Goal: Transaction & Acquisition: Book appointment/travel/reservation

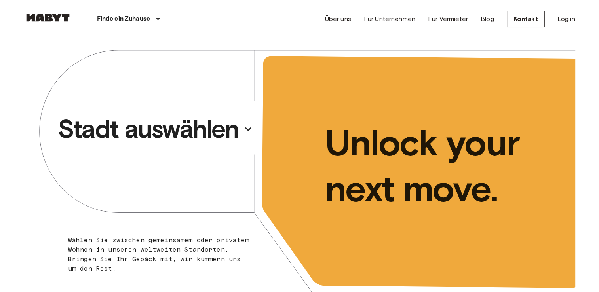
click at [218, 124] on p "Stadt auswählen" at bounding box center [148, 129] width 181 height 32
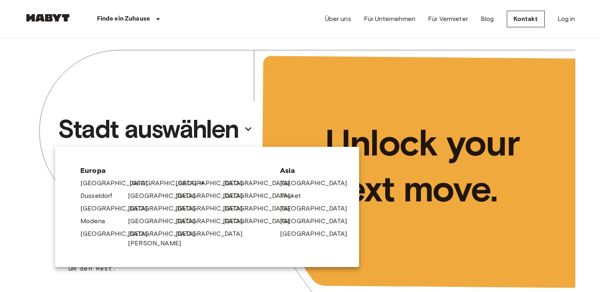
click at [142, 183] on link "[GEOGRAPHIC_DATA]" at bounding box center [167, 184] width 75 height 10
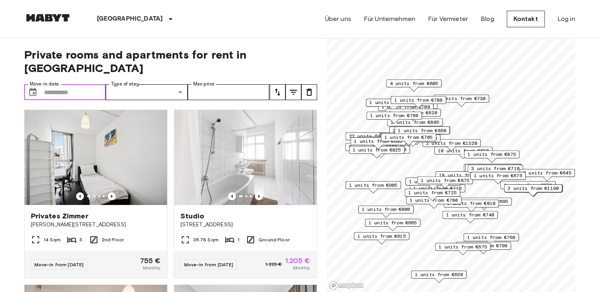
click at [98, 84] on input "Move-in date" at bounding box center [75, 92] width 62 height 16
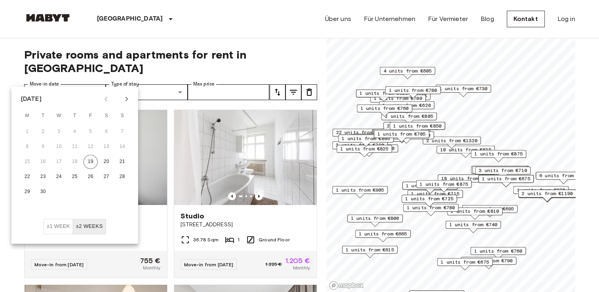
click at [61, 88] on div "September 2025 M T W T F S S 1 2 3 4 5 6 7 8 9 10 11 12 13 14 15 16 17 18 19 20…" at bounding box center [74, 153] width 127 height 132
click at [123, 100] on icon "Next month" at bounding box center [127, 99] width 10 height 10
click at [130, 99] on icon "Next month" at bounding box center [127, 99] width 10 height 10
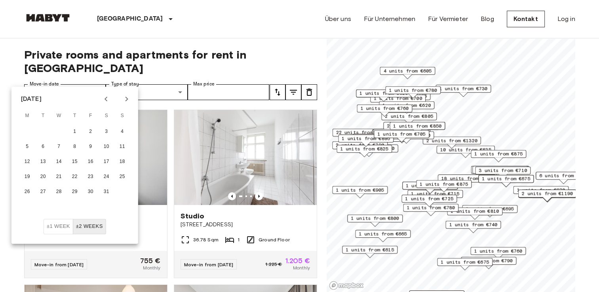
click at [102, 101] on icon "Previous month" at bounding box center [106, 99] width 10 height 10
click at [110, 131] on button "1" at bounding box center [106, 132] width 14 height 14
type input "**********"
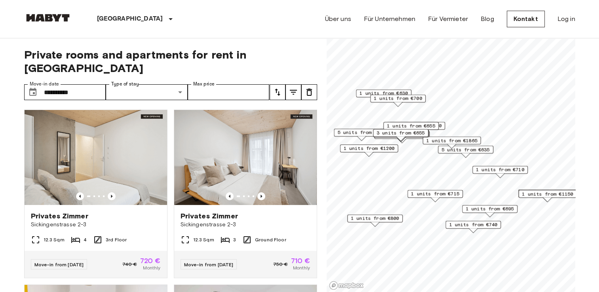
click at [278, 84] on button "tune" at bounding box center [278, 92] width 16 height 16
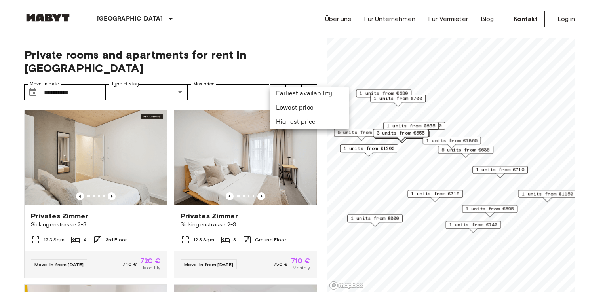
click at [284, 107] on li "Lowest price" at bounding box center [309, 108] width 79 height 14
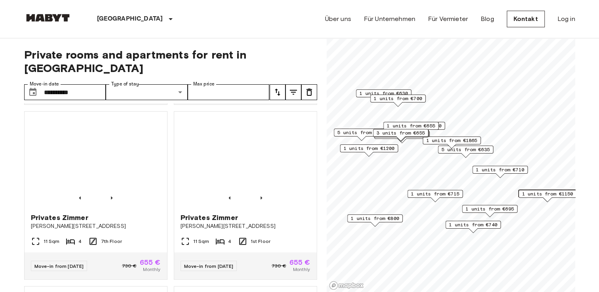
scroll to position [702, 0]
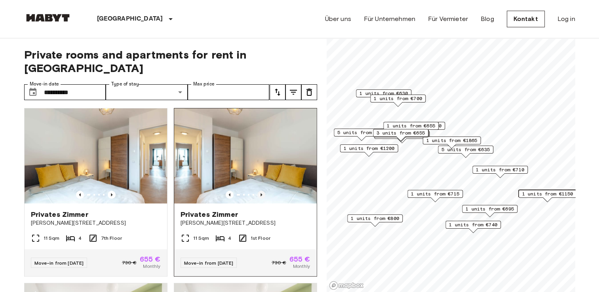
click at [258, 191] on icon "Previous image" at bounding box center [262, 195] width 8 height 8
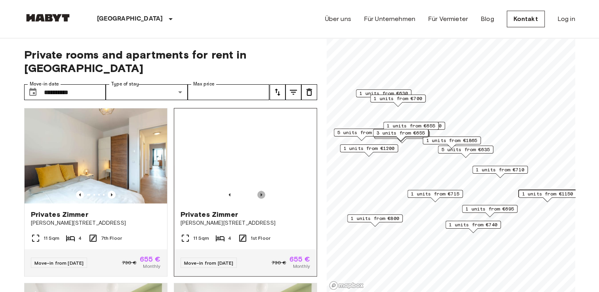
click at [258, 191] on icon "Previous image" at bounding box center [262, 195] width 8 height 8
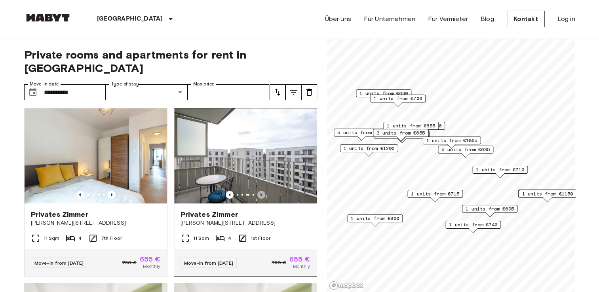
click at [258, 191] on icon "Previous image" at bounding box center [262, 195] width 8 height 8
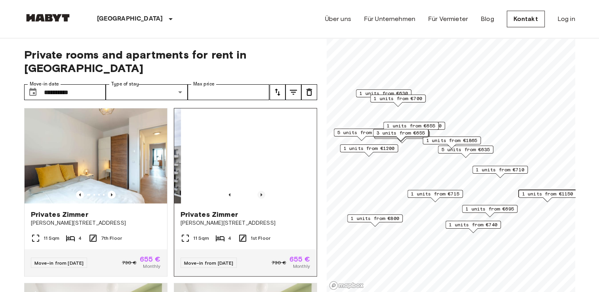
click at [258, 191] on icon "Previous image" at bounding box center [262, 195] width 8 height 8
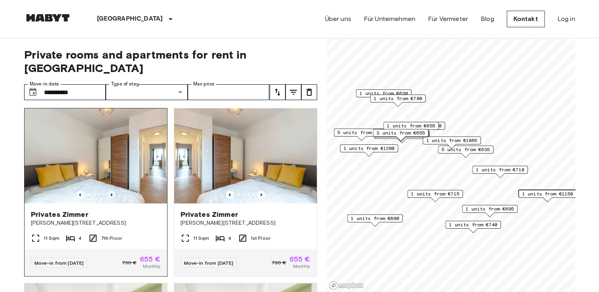
click at [111, 193] on icon "Previous image" at bounding box center [112, 195] width 8 height 8
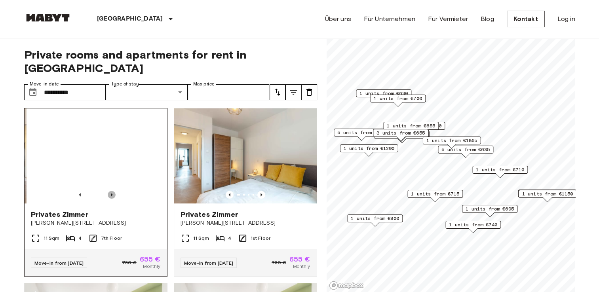
click at [111, 193] on icon "Previous image" at bounding box center [112, 195] width 8 height 8
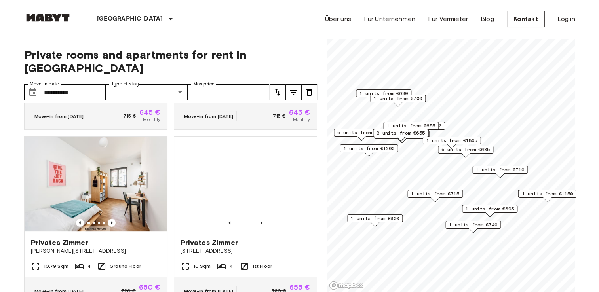
scroll to position [333, 0]
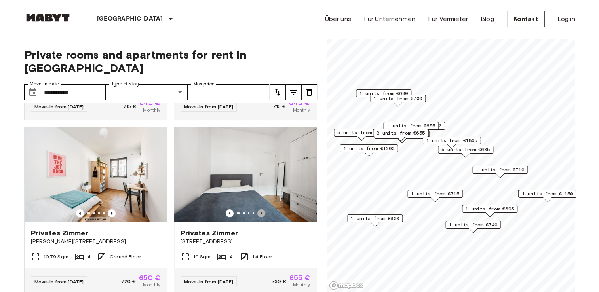
click at [258, 210] on icon "Previous image" at bounding box center [262, 214] width 8 height 8
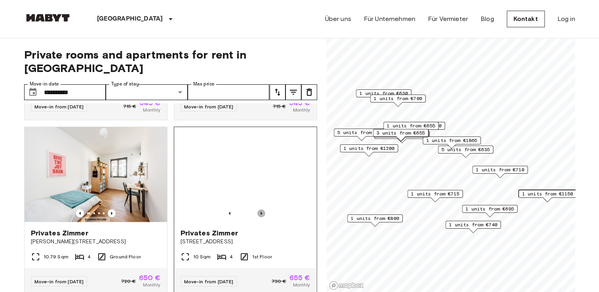
click at [258, 210] on icon "Previous image" at bounding box center [262, 214] width 8 height 8
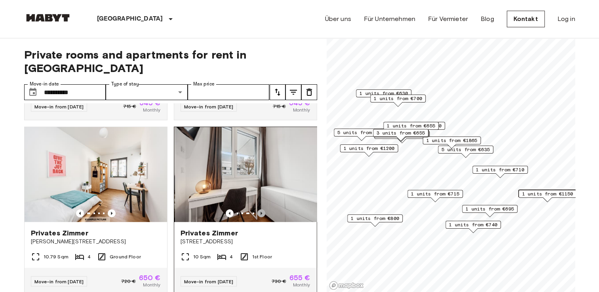
click at [258, 210] on icon "Previous image" at bounding box center [262, 214] width 8 height 8
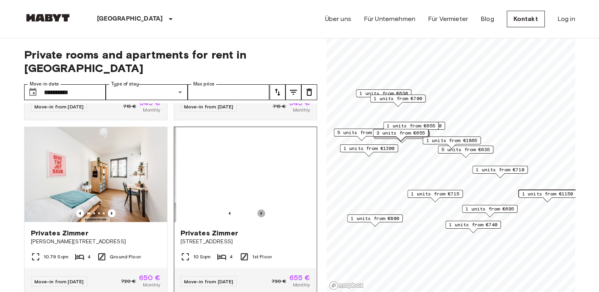
click at [258, 210] on icon "Previous image" at bounding box center [262, 214] width 8 height 8
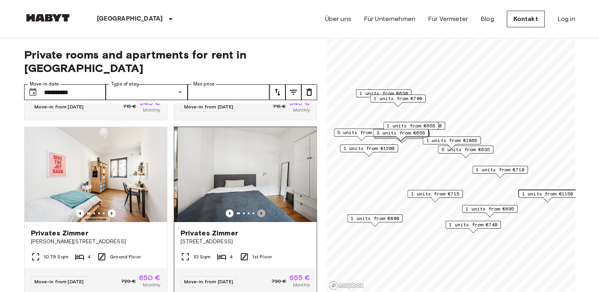
click at [258, 210] on icon "Previous image" at bounding box center [262, 214] width 8 height 8
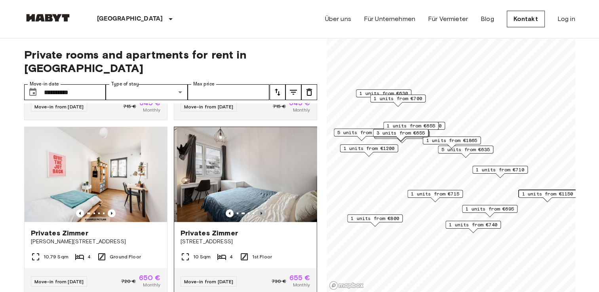
click at [258, 210] on icon "Previous image" at bounding box center [262, 214] width 8 height 8
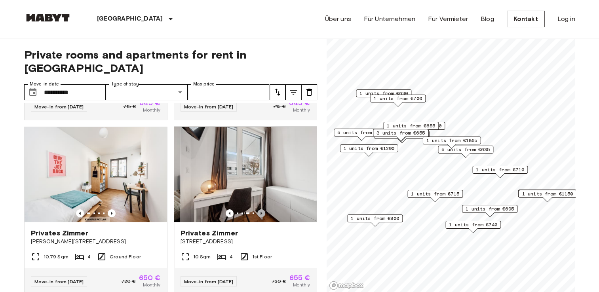
click at [258, 210] on icon "Previous image" at bounding box center [262, 214] width 8 height 8
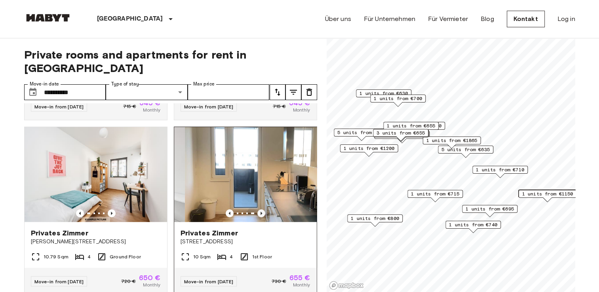
click at [258, 210] on icon "Previous image" at bounding box center [262, 214] width 8 height 8
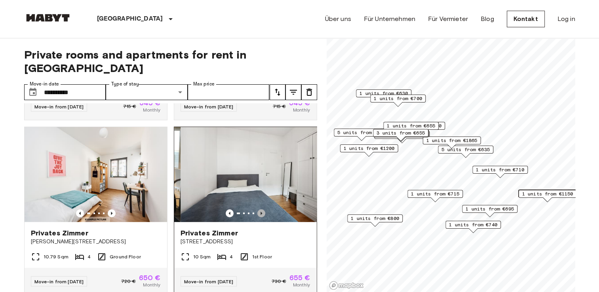
click at [258, 210] on icon "Previous image" at bounding box center [262, 214] width 8 height 8
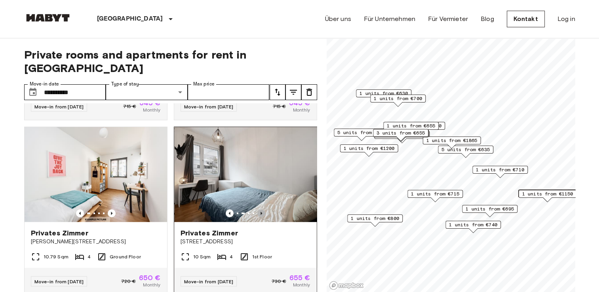
click at [258, 210] on icon "Previous image" at bounding box center [262, 214] width 8 height 8
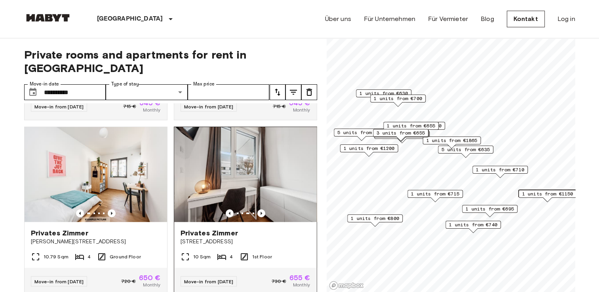
click at [253, 179] on img at bounding box center [245, 174] width 143 height 95
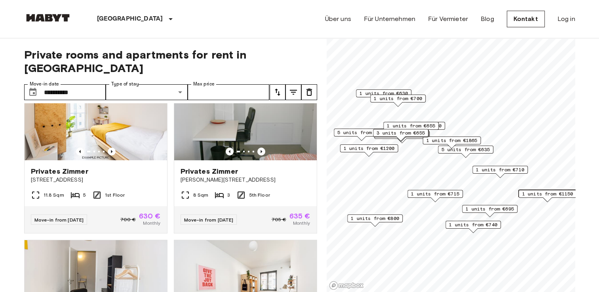
scroll to position [0, 0]
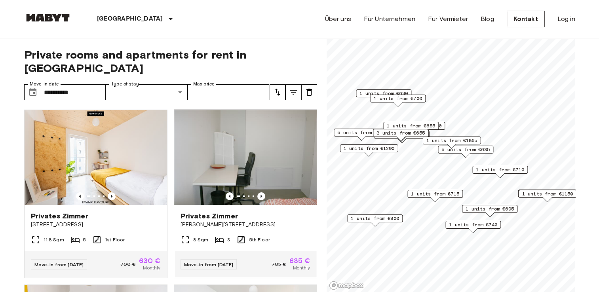
click at [239, 145] on img at bounding box center [245, 157] width 143 height 95
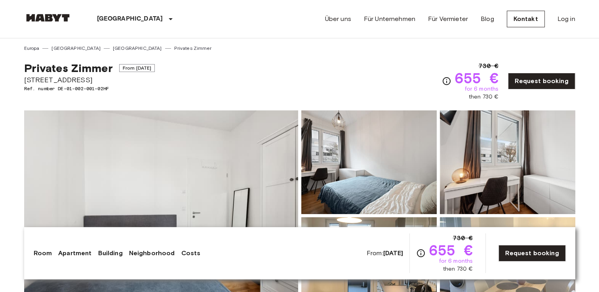
click at [207, 208] on img at bounding box center [161, 216] width 274 height 211
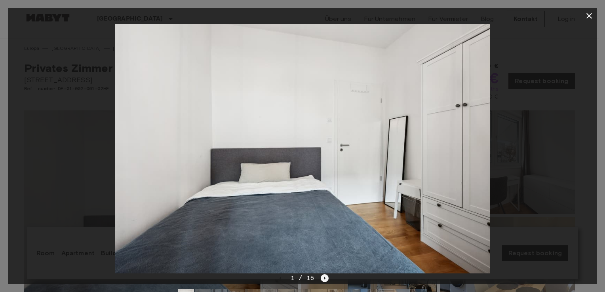
click at [322, 279] on icon "Next image" at bounding box center [325, 279] width 8 height 8
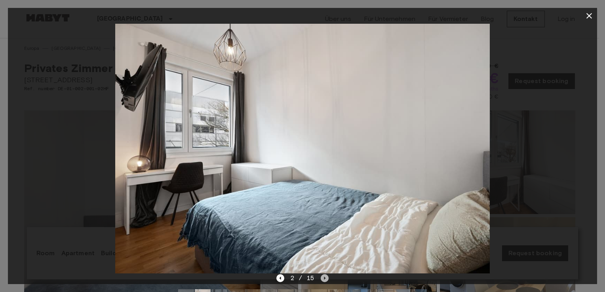
click at [322, 279] on icon "Next image" at bounding box center [325, 279] width 8 height 8
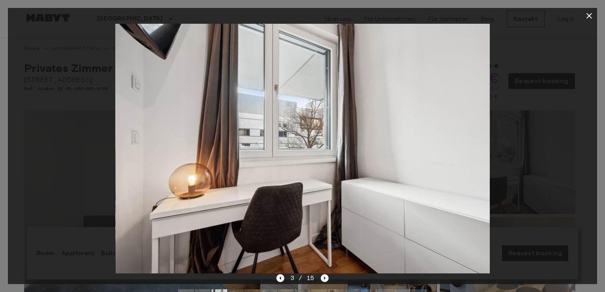
click at [275, 282] on div "3 / 15" at bounding box center [303, 293] width 590 height 38
click at [280, 281] on icon "Previous image" at bounding box center [281, 279] width 8 height 8
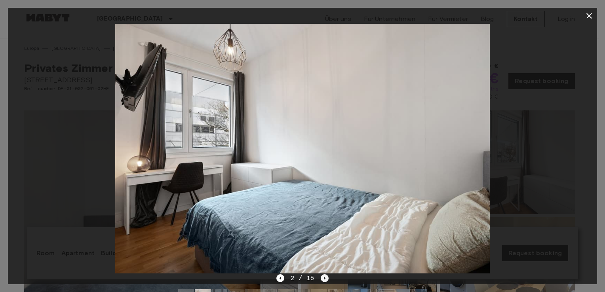
click at [326, 278] on icon "Next image" at bounding box center [325, 279] width 8 height 8
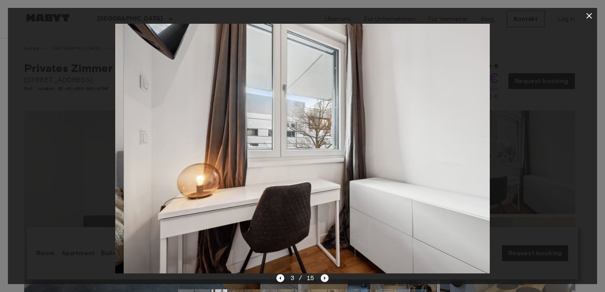
click at [326, 278] on icon "Next image" at bounding box center [325, 279] width 8 height 8
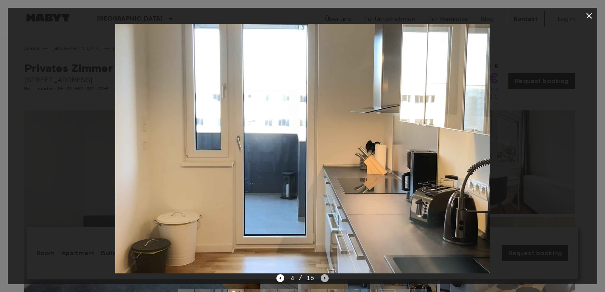
click at [328, 275] on icon "Next image" at bounding box center [325, 279] width 8 height 8
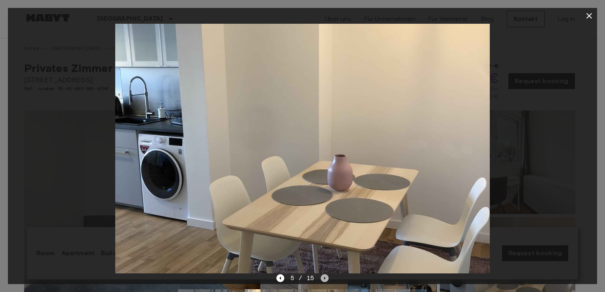
click at [326, 276] on icon "Next image" at bounding box center [325, 279] width 8 height 8
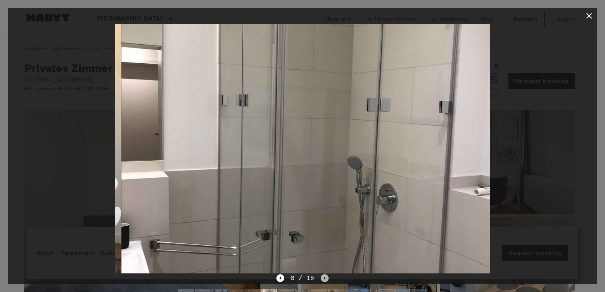
click at [326, 276] on icon "Next image" at bounding box center [325, 279] width 8 height 8
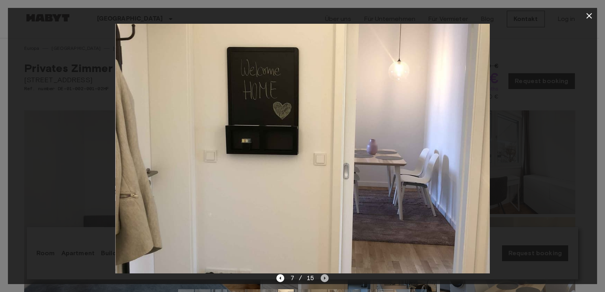
click at [326, 276] on icon "Next image" at bounding box center [325, 279] width 8 height 8
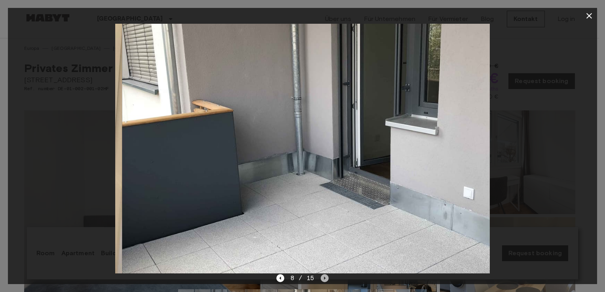
click at [326, 276] on icon "Next image" at bounding box center [325, 279] width 8 height 8
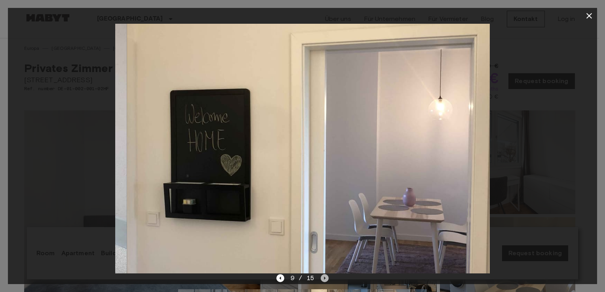
click at [326, 276] on icon "Next image" at bounding box center [325, 279] width 8 height 8
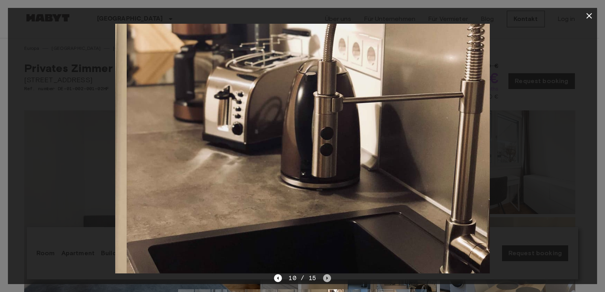
click at [326, 276] on icon "Next image" at bounding box center [327, 279] width 8 height 8
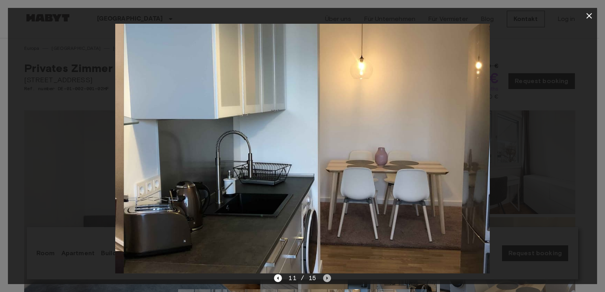
click at [326, 276] on icon "Next image" at bounding box center [327, 279] width 8 height 8
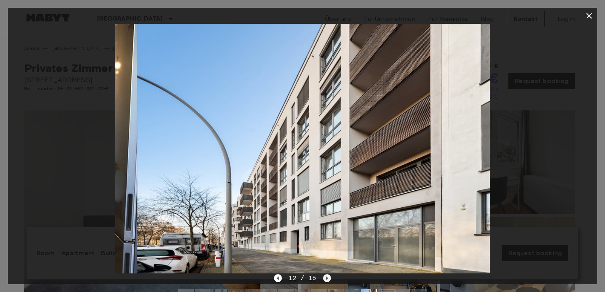
click at [326, 276] on icon "Next image" at bounding box center [327, 279] width 8 height 8
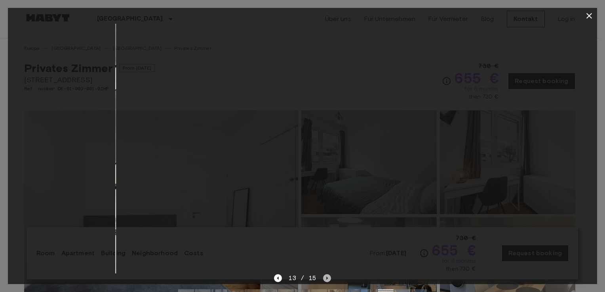
click at [326, 276] on icon "Next image" at bounding box center [327, 279] width 8 height 8
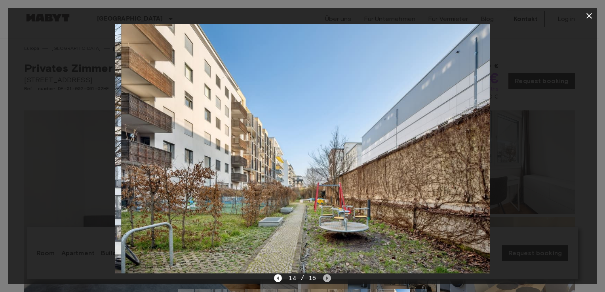
click at [326, 276] on icon "Next image" at bounding box center [327, 279] width 8 height 8
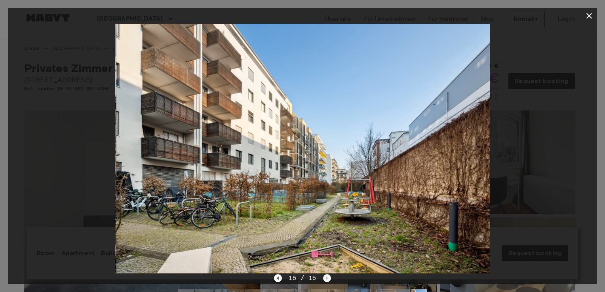
click at [326, 276] on div "15 / 15" at bounding box center [302, 279] width 57 height 10
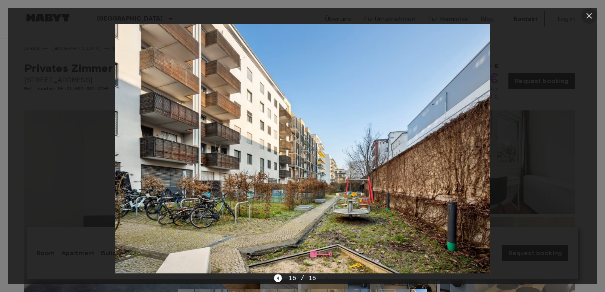
click at [589, 21] on button "button" at bounding box center [590, 16] width 16 height 16
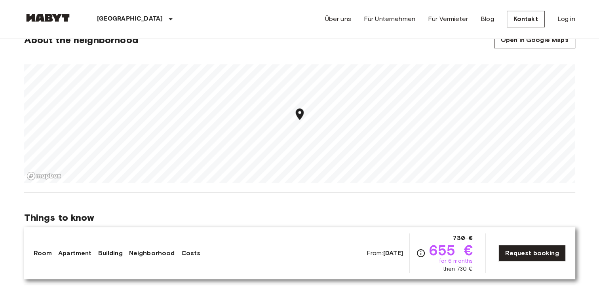
scroll to position [767, 0]
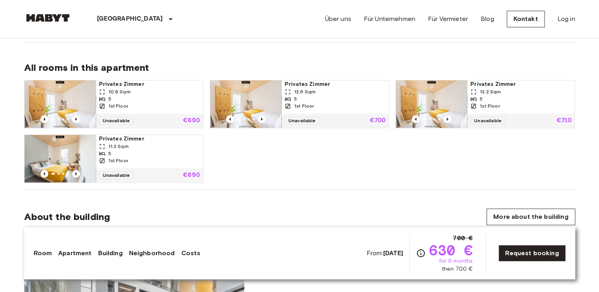
scroll to position [506, 0]
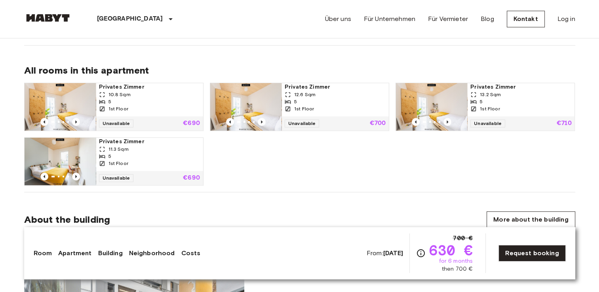
click at [388, 101] on div "Privates Zimmer 12.6 Sqm 5 1st Floor" at bounding box center [335, 99] width 107 height 33
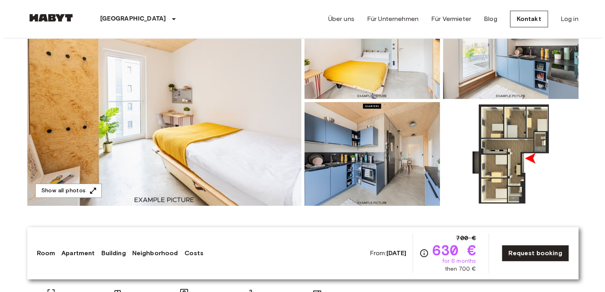
scroll to position [113, 0]
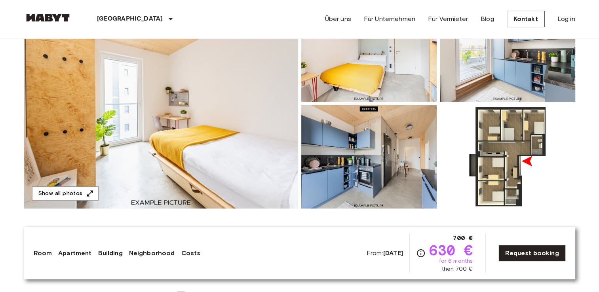
click at [251, 79] on img at bounding box center [161, 103] width 274 height 211
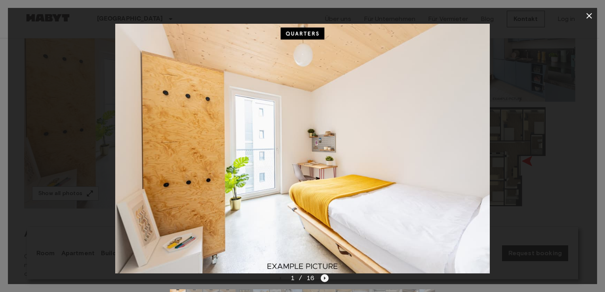
click at [321, 280] on icon "Next image" at bounding box center [325, 279] width 8 height 8
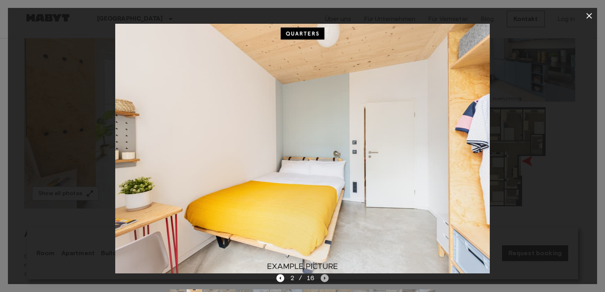
click at [321, 280] on icon "Next image" at bounding box center [325, 279] width 8 height 8
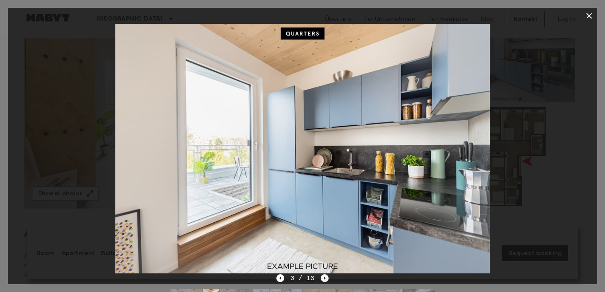
click at [326, 280] on icon "Next image" at bounding box center [325, 279] width 8 height 8
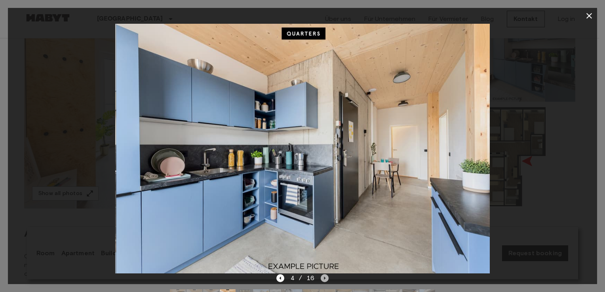
click at [326, 280] on icon "Next image" at bounding box center [325, 279] width 8 height 8
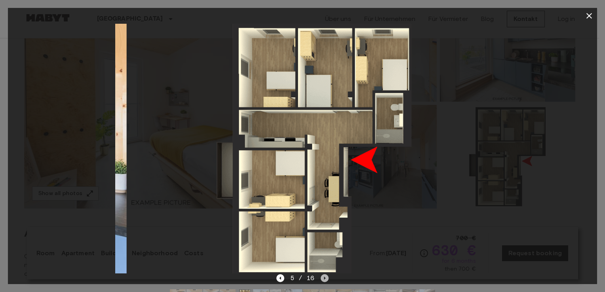
click at [326, 280] on icon "Next image" at bounding box center [325, 279] width 8 height 8
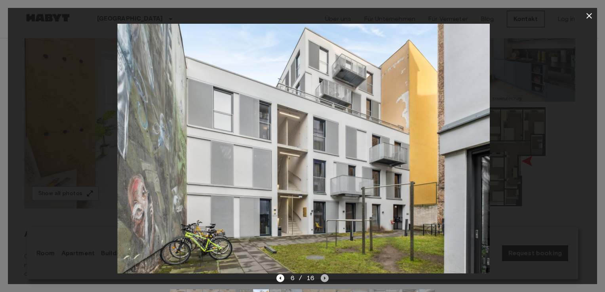
click at [326, 280] on icon "Next image" at bounding box center [325, 279] width 8 height 8
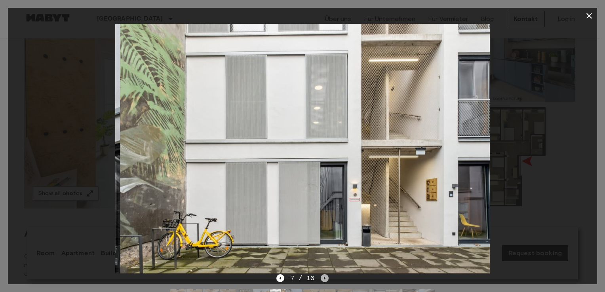
click at [326, 280] on icon "Next image" at bounding box center [325, 279] width 8 height 8
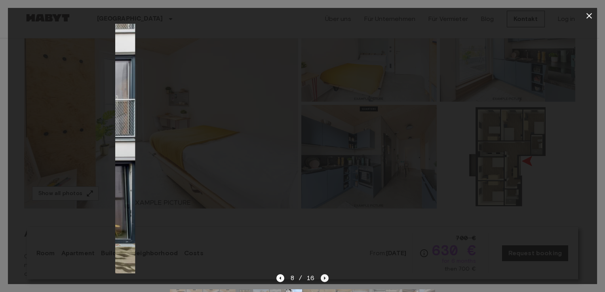
click at [326, 280] on icon "Next image" at bounding box center [325, 279] width 8 height 8
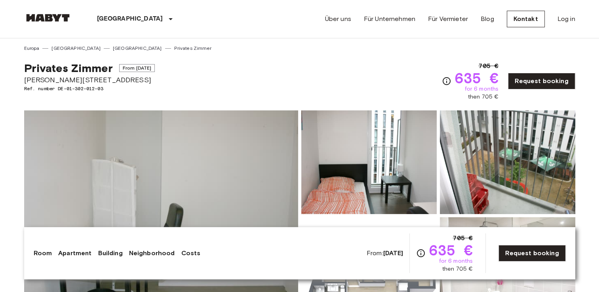
click at [233, 142] on img at bounding box center [161, 216] width 274 height 211
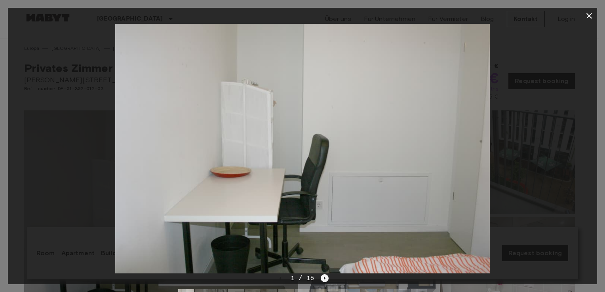
click at [325, 277] on icon "Next image" at bounding box center [325, 279] width 8 height 8
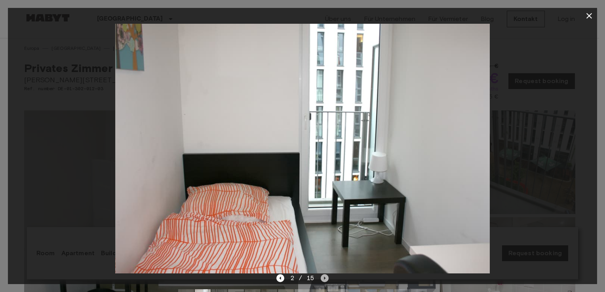
click at [325, 277] on icon "Next image" at bounding box center [325, 279] width 8 height 8
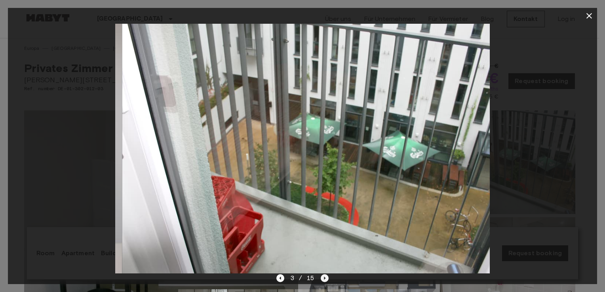
click at [325, 277] on icon "Next image" at bounding box center [325, 279] width 8 height 8
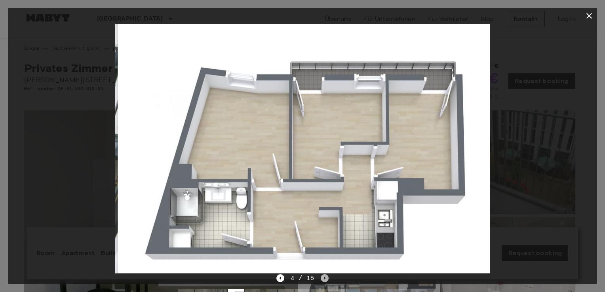
click at [325, 277] on icon "Next image" at bounding box center [325, 279] width 8 height 8
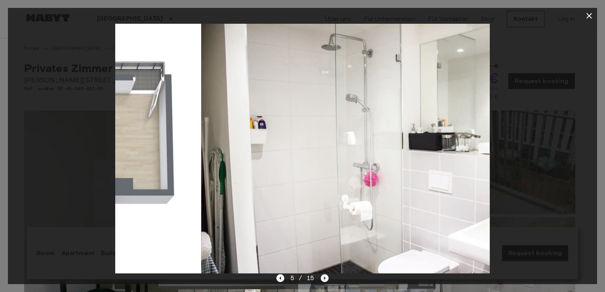
click at [325, 277] on icon "Next image" at bounding box center [325, 279] width 8 height 8
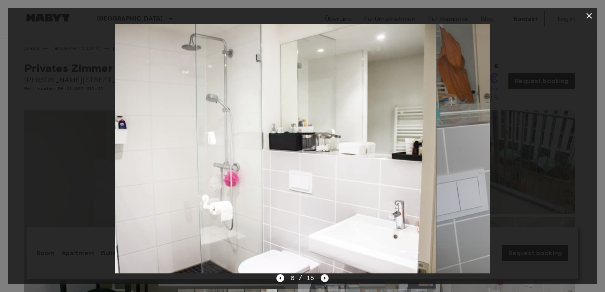
click at [325, 277] on icon "Next image" at bounding box center [325, 279] width 8 height 8
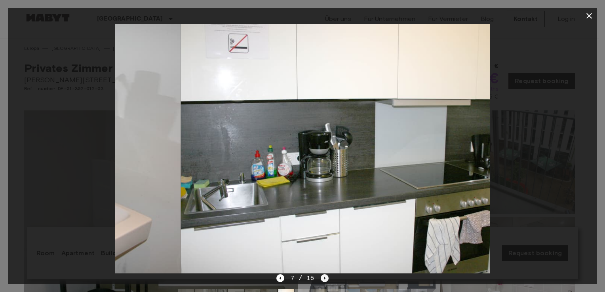
click at [325, 277] on icon "Next image" at bounding box center [325, 279] width 8 height 8
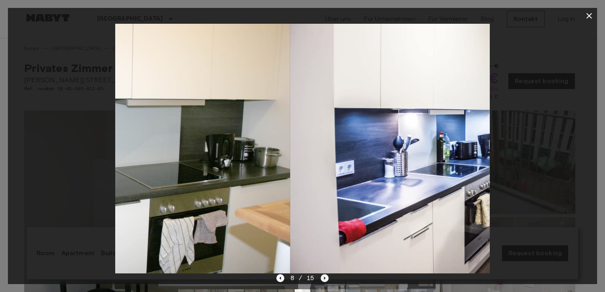
click at [325, 277] on icon "Next image" at bounding box center [325, 279] width 8 height 8
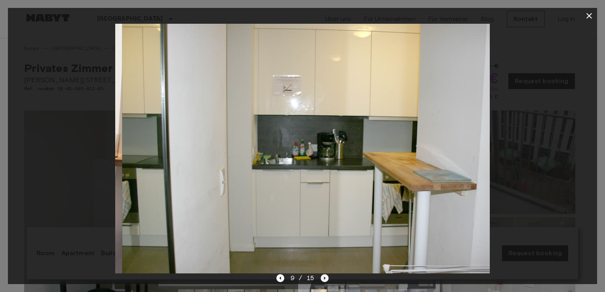
click at [325, 277] on icon "Next image" at bounding box center [325, 279] width 8 height 8
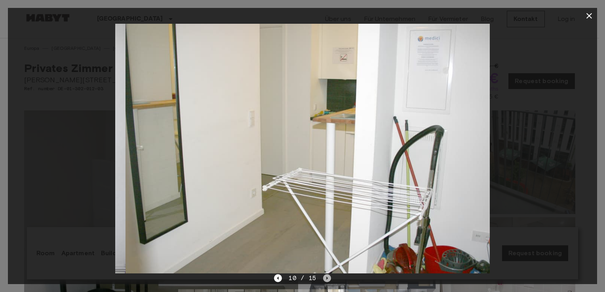
click at [325, 277] on icon "Next image" at bounding box center [327, 279] width 8 height 8
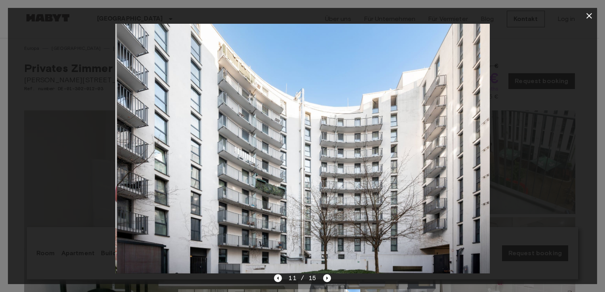
click at [325, 273] on img at bounding box center [304, 149] width 375 height 250
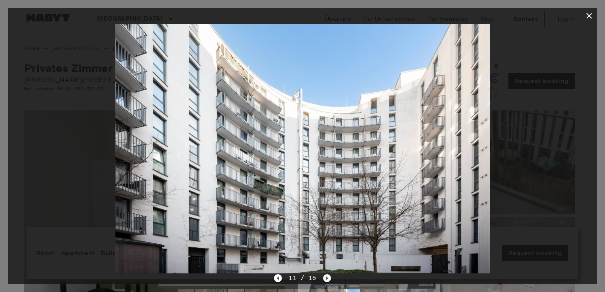
click at [325, 276] on icon "Next image" at bounding box center [327, 279] width 8 height 8
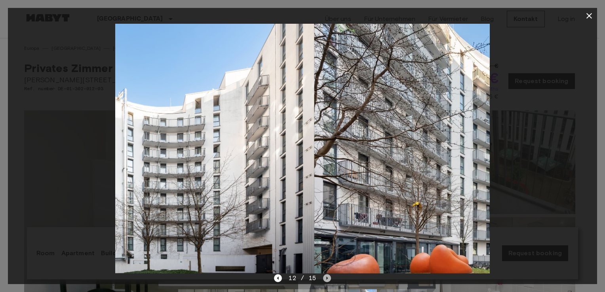
click at [325, 276] on icon "Next image" at bounding box center [327, 279] width 8 height 8
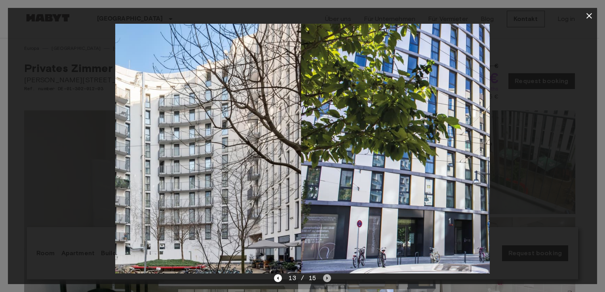
click at [325, 276] on icon "Next image" at bounding box center [327, 279] width 8 height 8
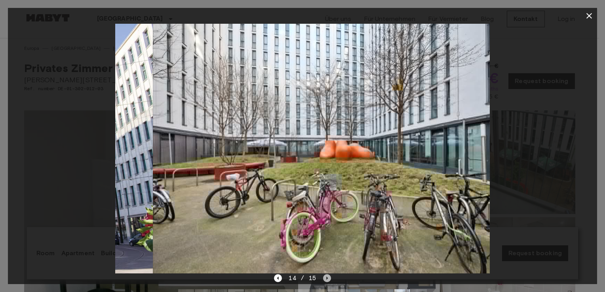
click at [325, 276] on icon "Next image" at bounding box center [327, 279] width 8 height 8
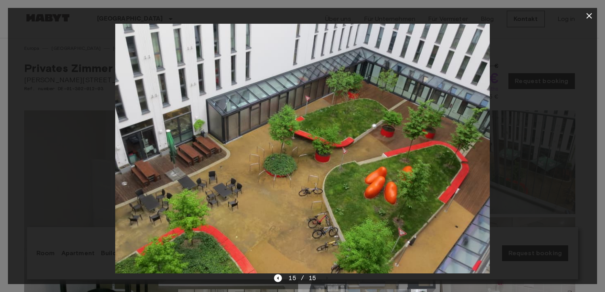
click at [586, 13] on icon "button" at bounding box center [590, 16] width 10 height 10
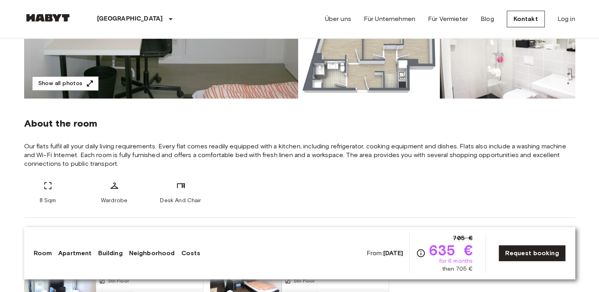
scroll to position [228, 0]
